Goal: Transaction & Acquisition: Purchase product/service

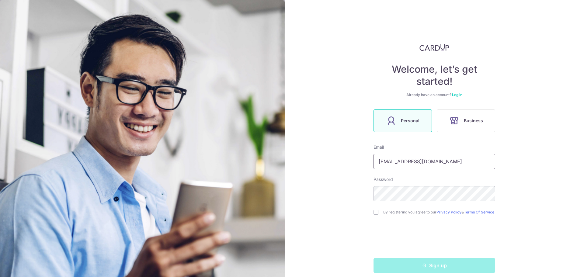
type input "[EMAIL_ADDRESS][DOMAIN_NAME]"
click at [375, 215] on input "checkbox" at bounding box center [375, 212] width 5 height 5
checkbox input "true"
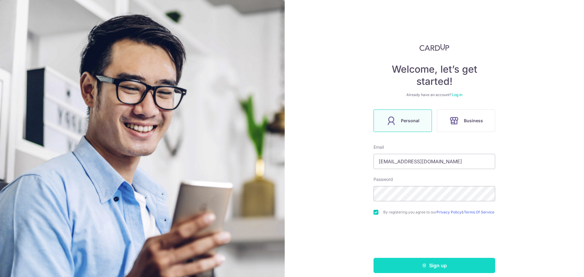
click at [429, 267] on button "Sign up" at bounding box center [434, 265] width 122 height 15
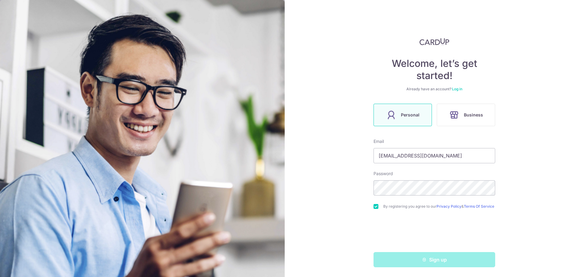
scroll to position [8, 0]
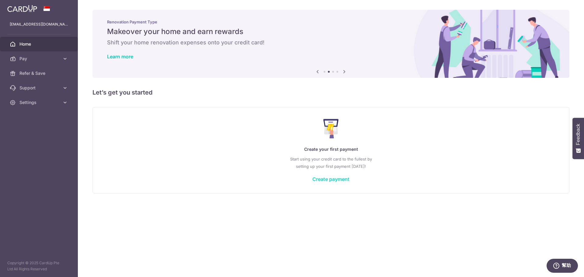
click at [347, 182] on link "Create payment" at bounding box center [330, 179] width 37 height 6
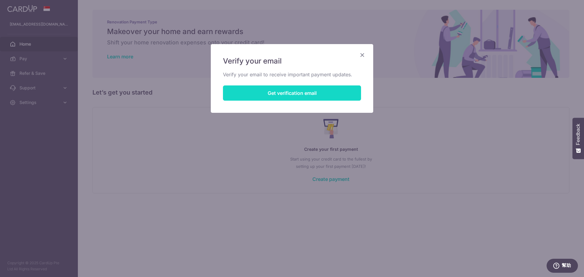
click at [313, 92] on button "Get verification email" at bounding box center [292, 92] width 138 height 15
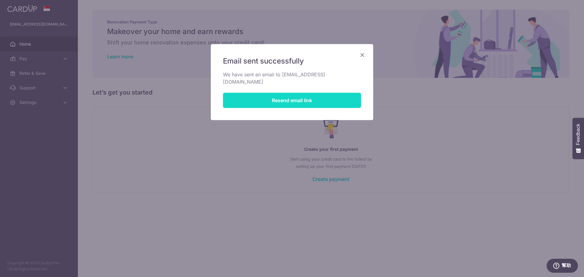
click at [295, 98] on button "Resend email link" at bounding box center [292, 100] width 138 height 15
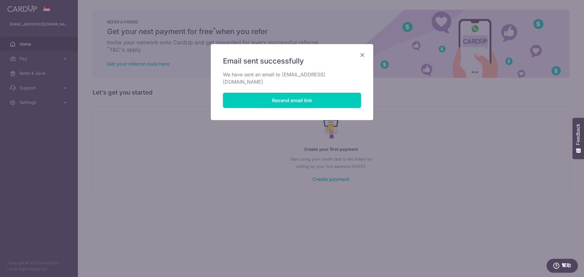
click at [360, 55] on icon "Close" at bounding box center [361, 55] width 7 height 8
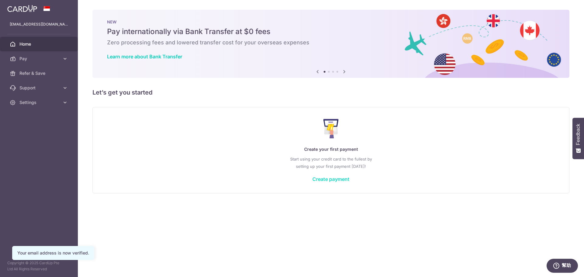
click at [340, 180] on link "Create payment" at bounding box center [330, 179] width 37 height 6
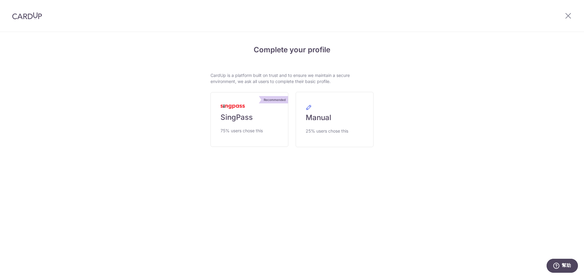
click at [391, 66] on div "Complete your profile CardUp is a platform built on trust and to ensure we main…" at bounding box center [292, 112] width 350 height 160
click at [352, 130] on link "Manual 25% users chose this" at bounding box center [334, 119] width 78 height 55
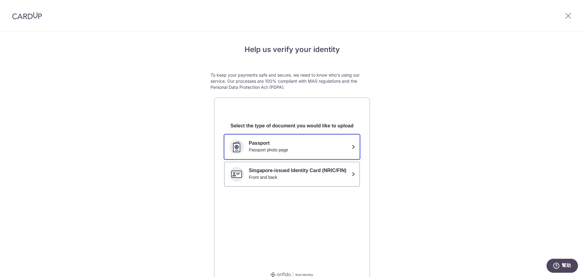
click at [309, 143] on p "Passport" at bounding box center [299, 143] width 100 height 7
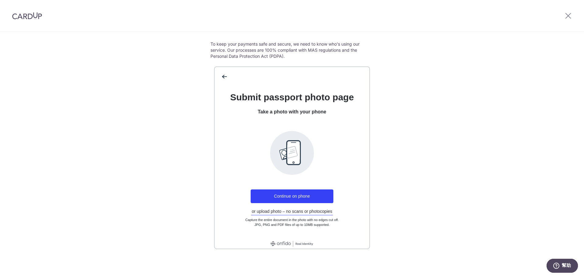
scroll to position [32, 0]
drag, startPoint x: 302, startPoint y: 193, endPoint x: 308, endPoint y: 196, distance: 6.5
click at [308, 196] on button "Continue on phone" at bounding box center [291, 196] width 83 height 14
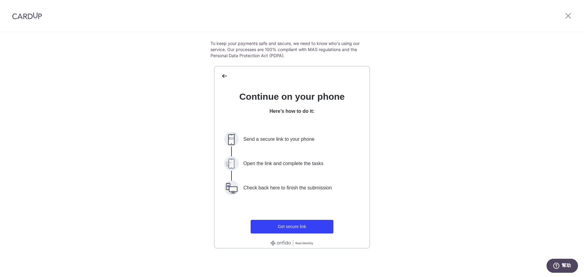
drag, startPoint x: 308, startPoint y: 196, endPoint x: 260, endPoint y: 179, distance: 50.7
click at [260, 179] on li "Open the link and complete the tasks" at bounding box center [292, 168] width 136 height 24
click at [283, 224] on button "Get secure link" at bounding box center [291, 227] width 83 height 14
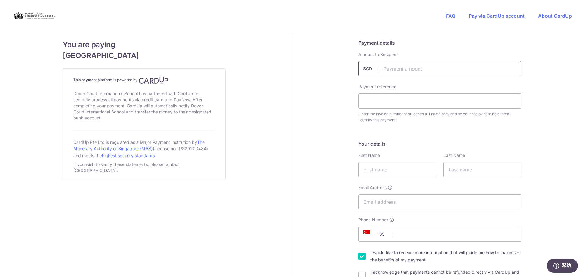
click at [407, 68] on input "text" at bounding box center [439, 68] width 163 height 15
click at [432, 68] on input "text" at bounding box center [439, 68] width 163 height 15
type input "850.00"
click at [426, 102] on input "text" at bounding box center [439, 100] width 163 height 15
paste input "application fee"
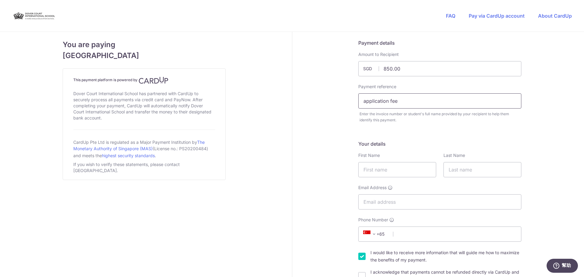
click at [362, 102] on input "application fee" at bounding box center [439, 100] width 163 height 15
click at [403, 101] on input "Application fee" at bounding box center [439, 100] width 163 height 15
type input "Application fee for Yi Fei Wu"
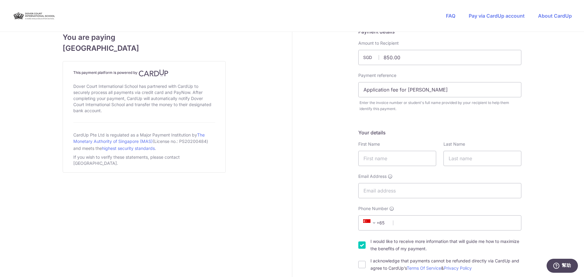
scroll to position [30, 0]
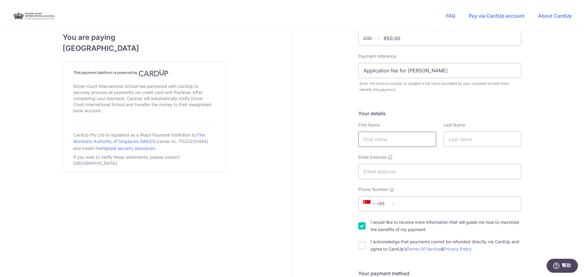
click at [409, 138] on input "text" at bounding box center [397, 139] width 78 height 15
type input "c"
type input "CHIEN HAO"
click at [480, 141] on input "text" at bounding box center [482, 139] width 78 height 15
type input "WU"
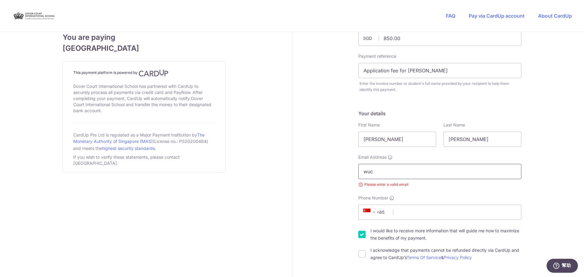
type input "[EMAIL_ADDRESS][DOMAIN_NAME]"
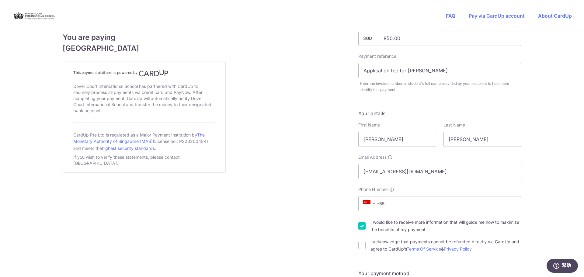
click at [378, 203] on span "+65" at bounding box center [374, 203] width 27 height 7
type input "886"
select select "228"
click at [453, 208] on input "Phone Number" at bounding box center [439, 203] width 163 height 15
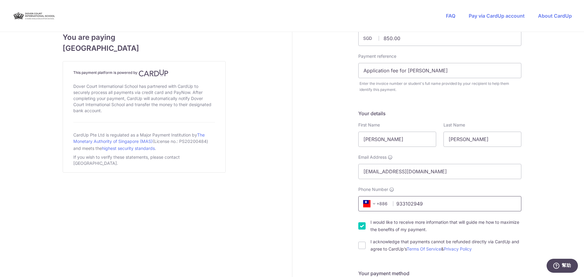
type input "933102949"
click at [446, 231] on label "I would like to receive more information that will guide me how to maximize the…" at bounding box center [445, 226] width 151 height 15
click at [365, 229] on input "I would like to receive more information that will guide me how to maximize the…" at bounding box center [361, 225] width 7 height 7
checkbox input "false"
click at [358, 248] on input "I acknowledge that payments cannot be refunded directly via CardUp and agree to…" at bounding box center [361, 245] width 7 height 7
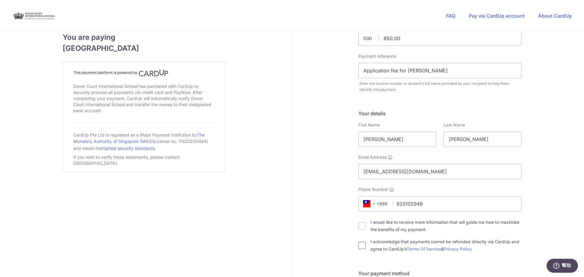
checkbox input "true"
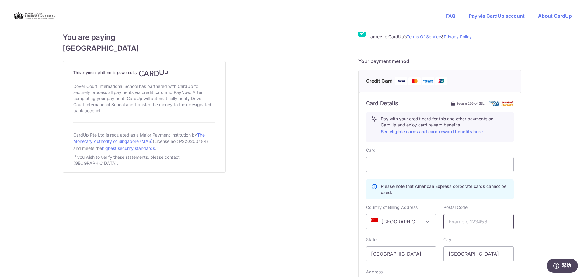
scroll to position [243, 0]
click at [421, 226] on span "Singapore" at bounding box center [401, 221] width 70 height 15
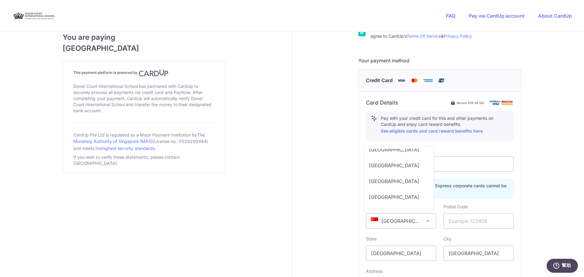
scroll to position [3558, 0]
select select "TW"
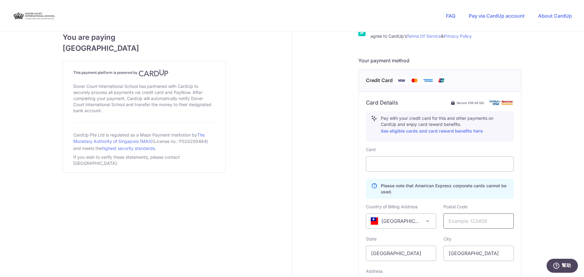
click at [464, 223] on input "text" at bounding box center [478, 220] width 70 height 15
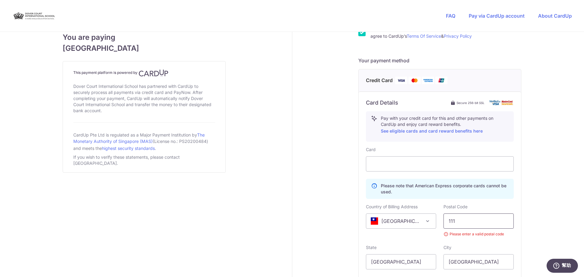
click at [473, 221] on input "111" at bounding box center [478, 220] width 70 height 15
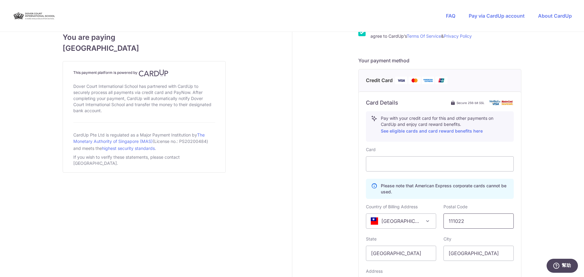
type input "111022"
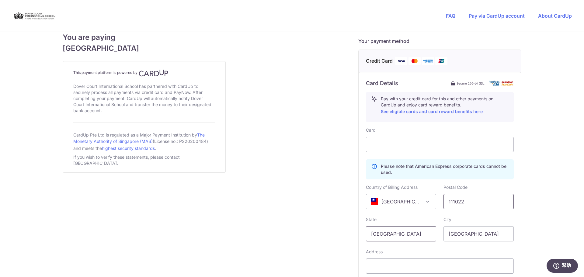
scroll to position [274, 0]
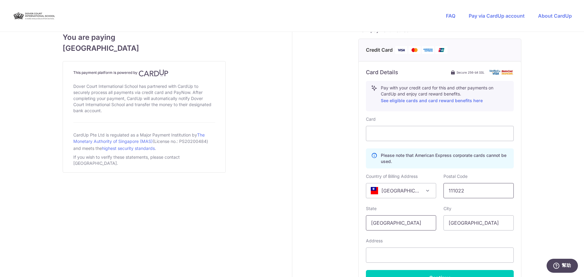
type input "ㄔ"
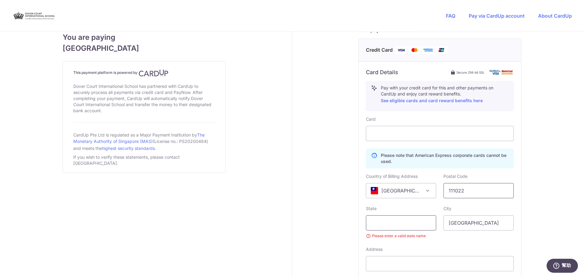
type input "t"
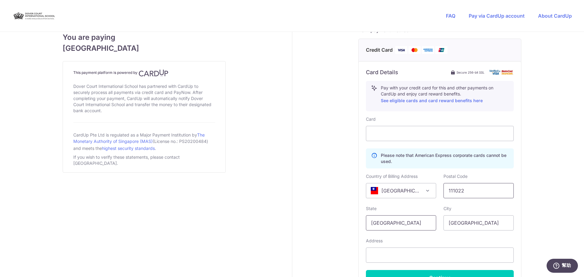
type input "TAIWAN"
type input "TAIPEI CITY"
click at [523, 218] on div "Payment details Amount to Recipient 850.00 SGD Payment reference Application fe…" at bounding box center [439, 51] width 295 height 586
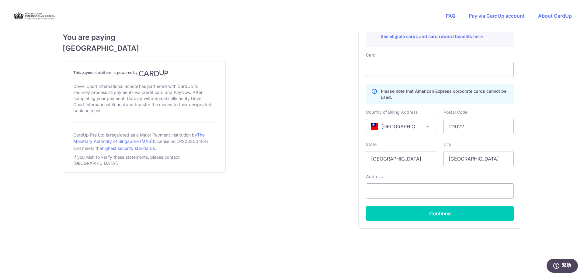
scroll to position [341, 0]
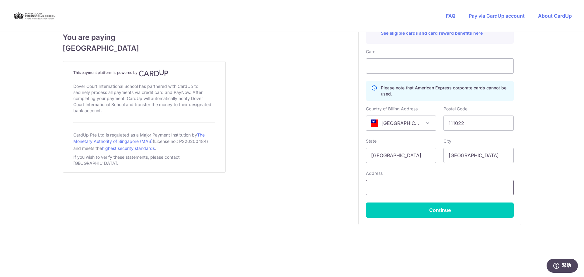
click at [459, 184] on input "text" at bounding box center [440, 187] width 148 height 15
paste input "No. 24, Ln. 59, Yusheng St., Shilin Dist., Taipei City 111021, Taiwan (R.O.C.)"
type input "No. 24, Ln. 59, Yusheng St., Shilin Dist., Taipei City 111021, Taiwan (R.O.C.)"
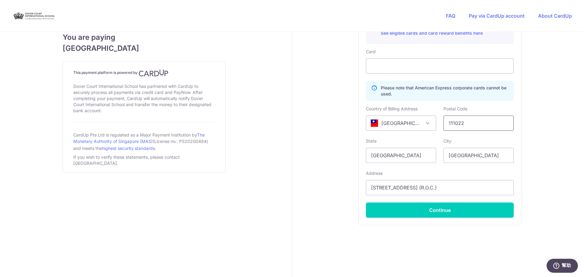
click at [472, 121] on input "111022" at bounding box center [478, 122] width 70 height 15
type input "111021"
drag, startPoint x: 387, startPoint y: 191, endPoint x: 328, endPoint y: 191, distance: 59.3
click at [369, 188] on input "No. 24, Ln. 59, Yusheng St., Shilin Dist., Taipei City 111021, Taiwan (R.O.C.)" at bounding box center [440, 187] width 148 height 15
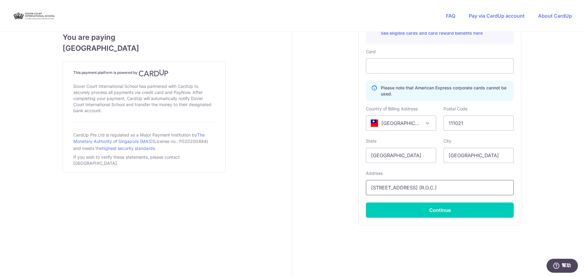
scroll to position [0, 57]
drag, startPoint x: 440, startPoint y: 188, endPoint x: 529, endPoint y: 188, distance: 88.8
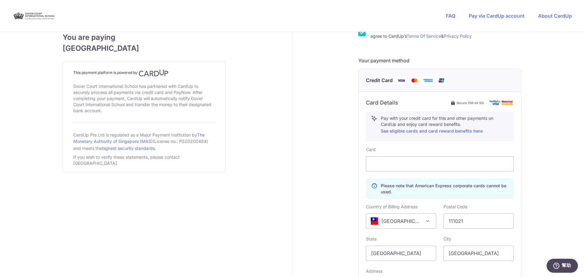
scroll to position [341, 0]
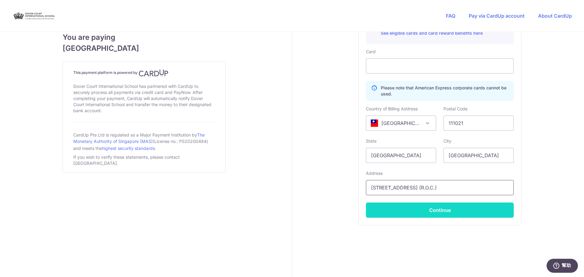
type input "5th Floor, No. 24, Ln. 59, Yusheng St., Shilin Dist., Taipei City 111021, Taiwa…"
click at [463, 214] on button "Continue" at bounding box center [440, 209] width 148 height 15
type input "**** 8154"
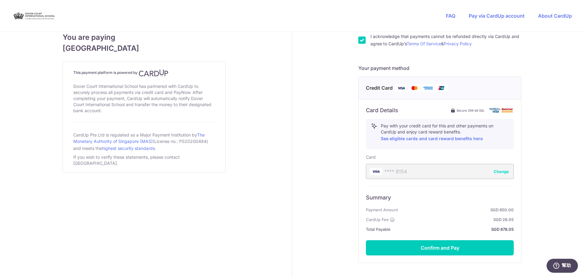
scroll to position [273, 0]
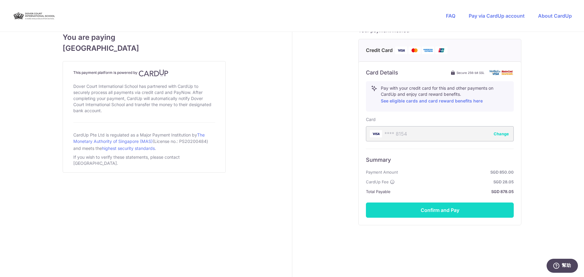
click at [461, 215] on button "Confirm and Pay" at bounding box center [440, 209] width 148 height 15
